Goal: Task Accomplishment & Management: Use online tool/utility

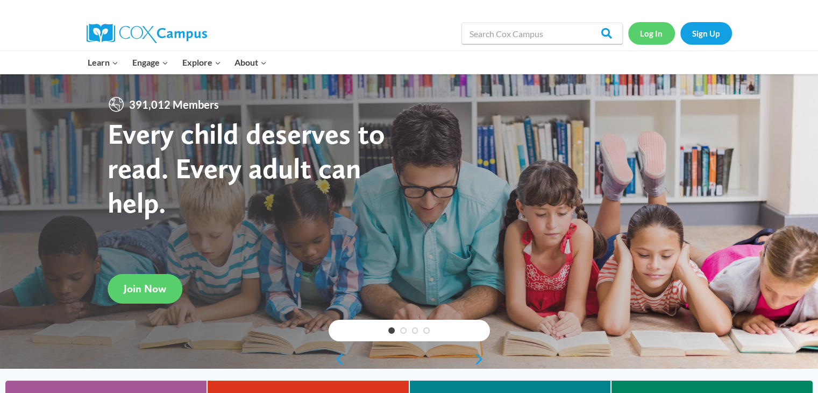
click at [661, 39] on link "Log In" at bounding box center [652, 33] width 47 height 22
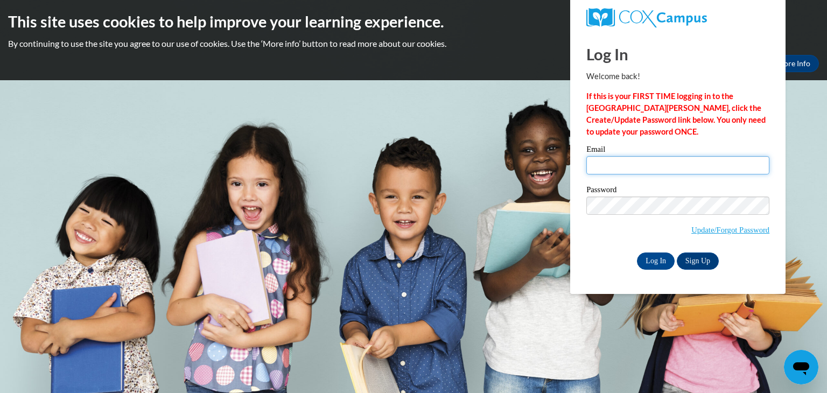
click at [690, 168] on input "Email" at bounding box center [677, 165] width 183 height 18
type input "yusmerypadron@gmail.com"
click at [654, 263] on input "Log In" at bounding box center [656, 260] width 38 height 17
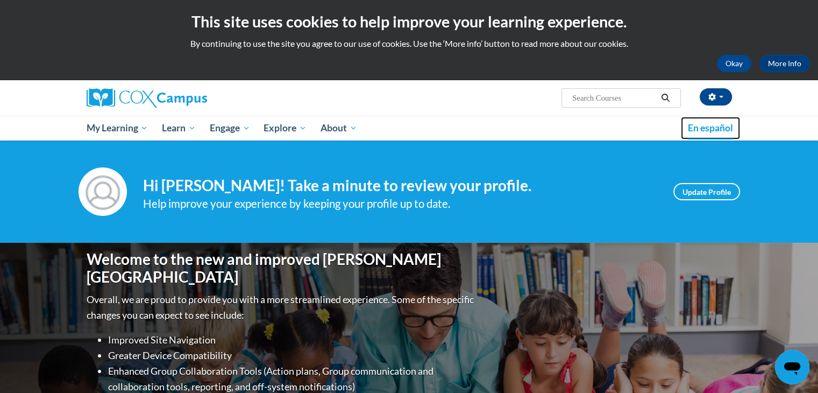
click at [710, 133] on span "En español" at bounding box center [710, 127] width 45 height 11
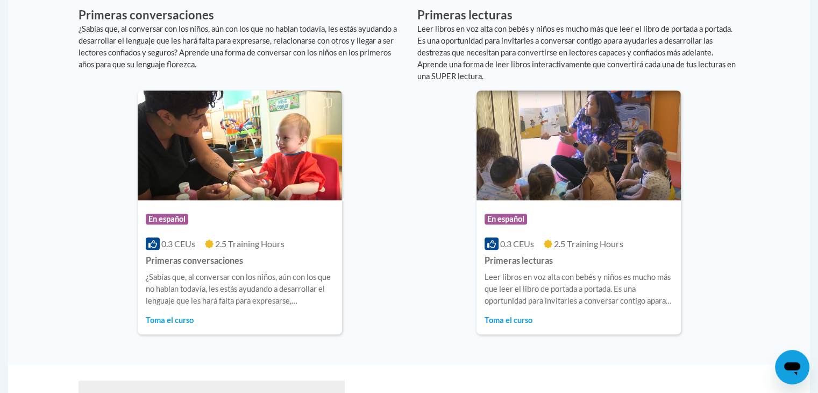
scroll to position [732, 0]
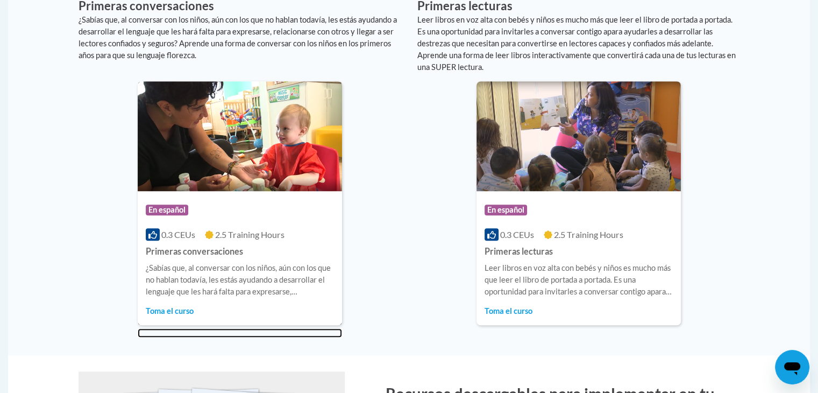
click at [282, 140] on img at bounding box center [240, 136] width 204 height 110
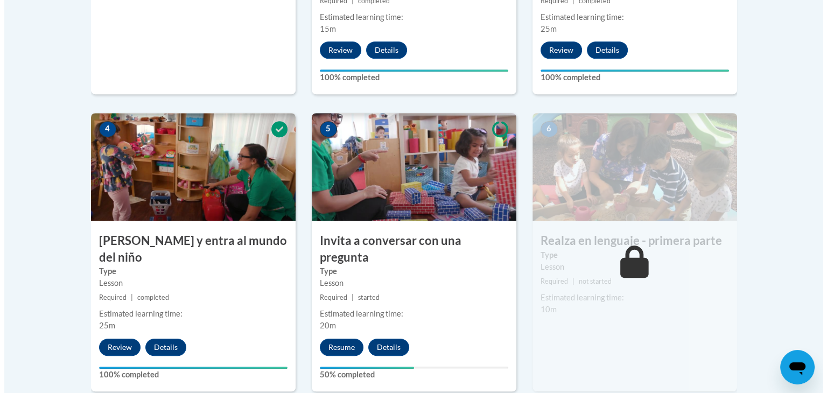
scroll to position [567, 0]
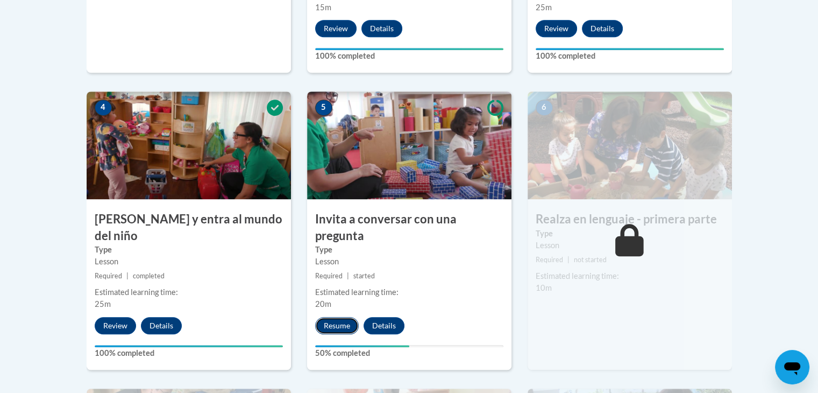
click at [342, 317] on button "Resume" at bounding box center [337, 325] width 44 height 17
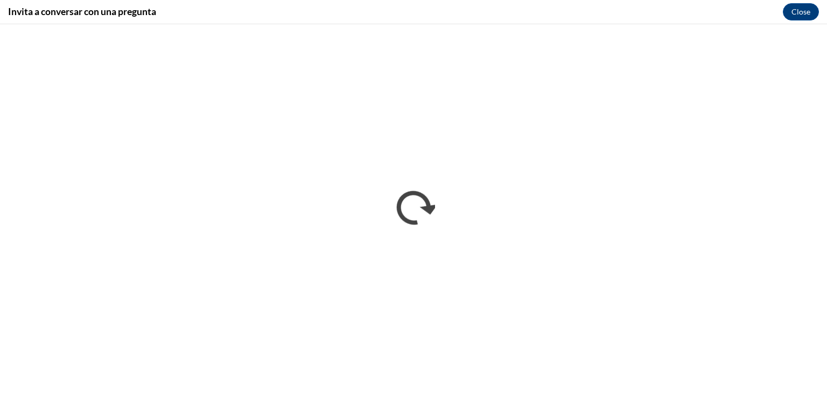
scroll to position [0, 0]
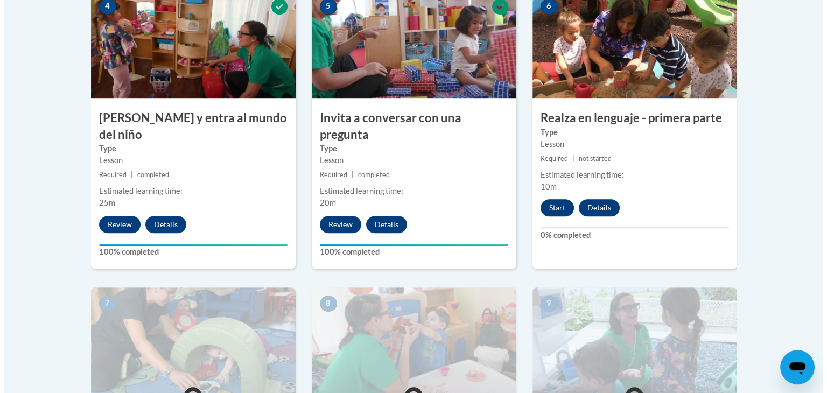
scroll to position [667, 0]
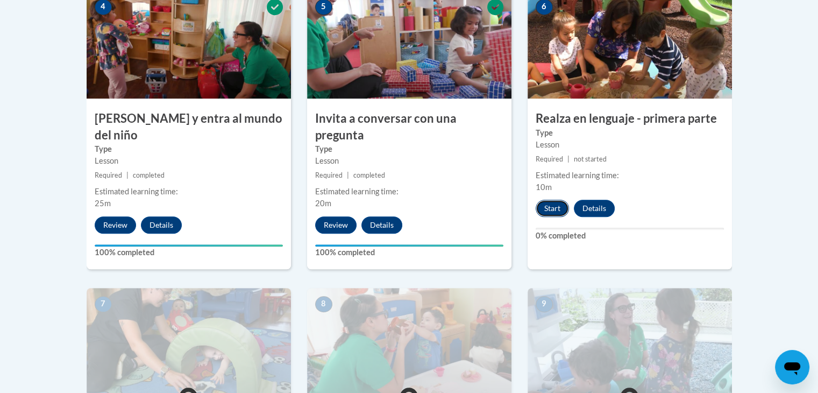
click at [552, 213] on button "Start" at bounding box center [552, 208] width 33 height 17
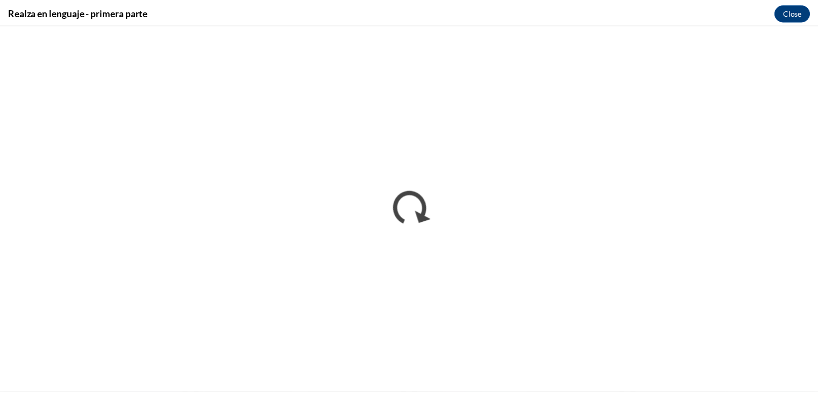
scroll to position [0, 0]
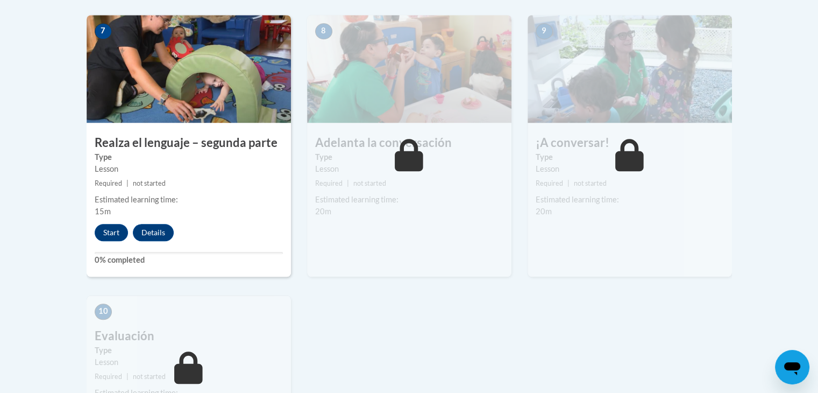
scroll to position [947, 0]
